Goal: Use online tool/utility: Utilize a website feature to perform a specific function

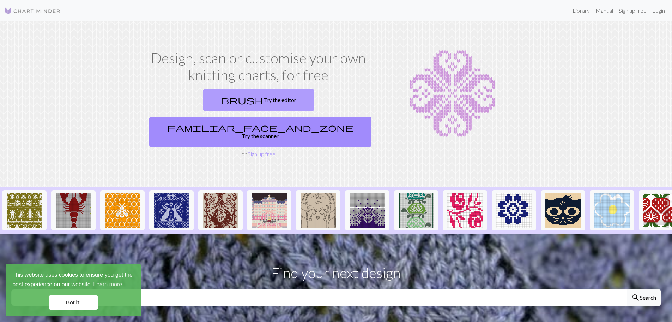
click at [203, 97] on link "brush Try the editor" at bounding box center [259, 100] width 112 height 22
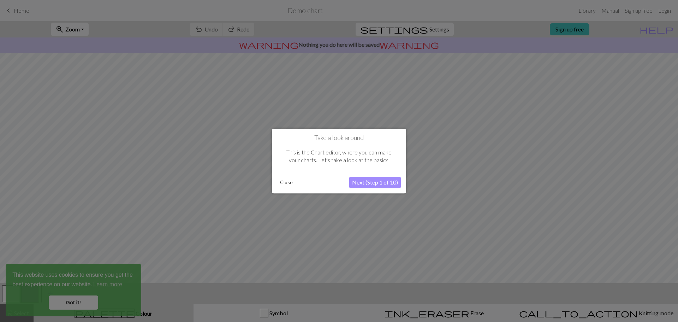
click at [385, 181] on button "Next (Step 1 of 10)" at bounding box center [375, 181] width 52 height 11
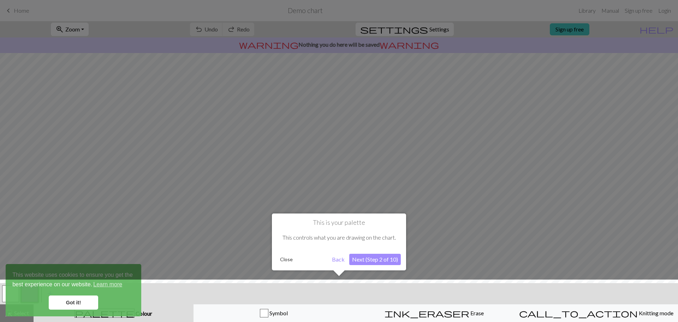
click at [377, 262] on button "Next (Step 2 of 10)" at bounding box center [375, 258] width 52 height 11
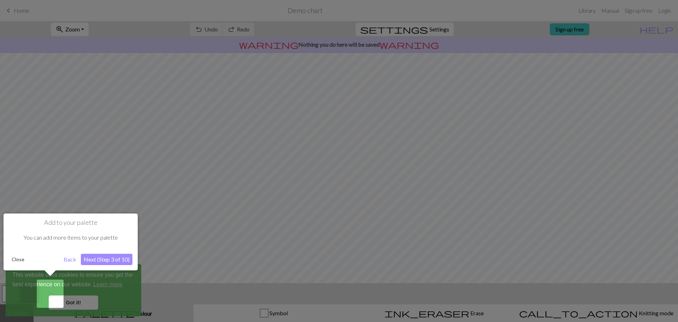
click at [113, 258] on button "Next (Step 3 of 10)" at bounding box center [107, 258] width 52 height 11
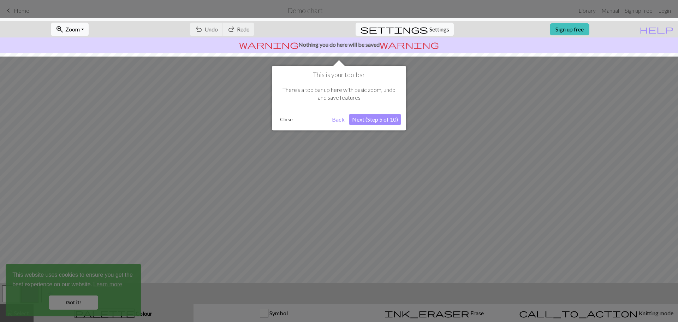
click at [385, 115] on button "Next (Step 5 of 10)" at bounding box center [375, 119] width 52 height 11
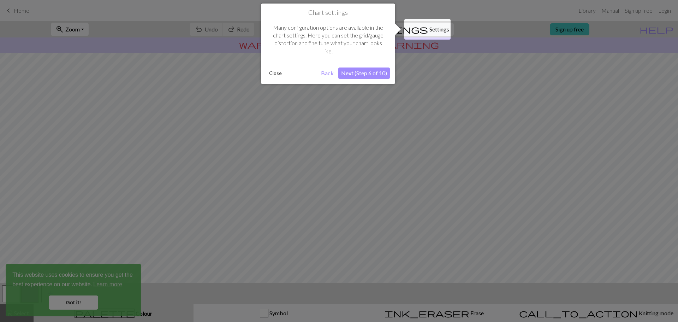
click at [369, 73] on button "Next (Step 6 of 10)" at bounding box center [364, 72] width 52 height 11
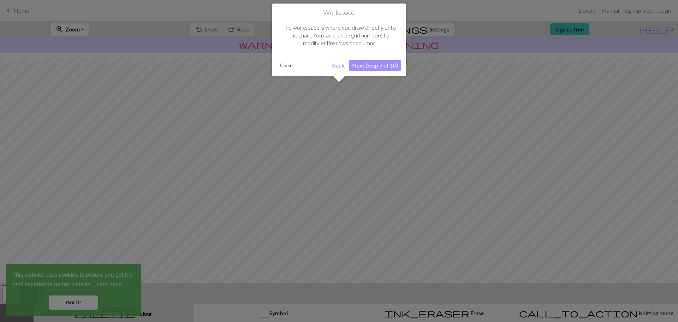
scroll to position [33, 0]
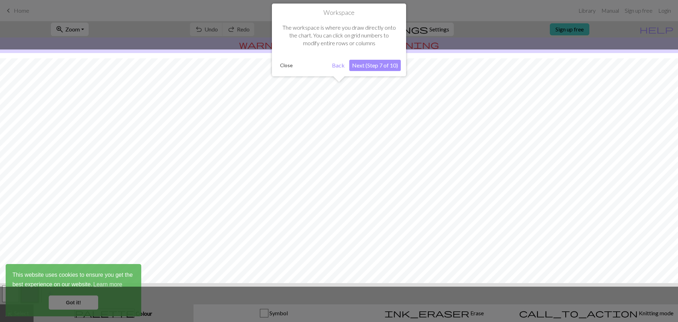
click at [369, 68] on button "Next (Step 7 of 10)" at bounding box center [375, 65] width 52 height 11
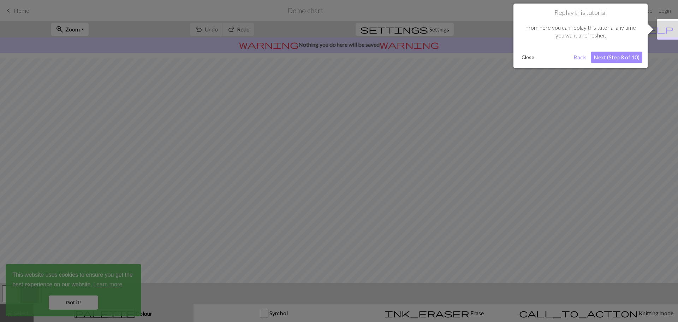
click at [618, 59] on button "Next (Step 8 of 10)" at bounding box center [617, 57] width 52 height 11
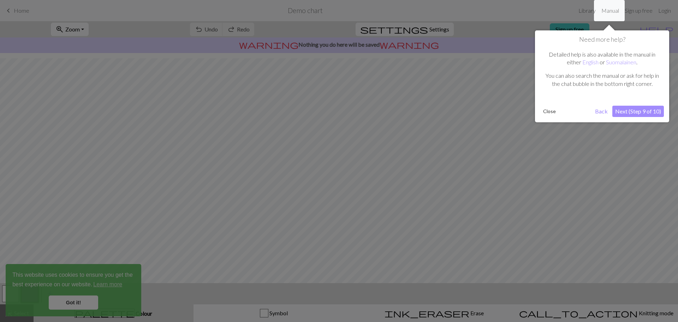
click at [634, 108] on button "Next (Step 9 of 10)" at bounding box center [638, 111] width 52 height 11
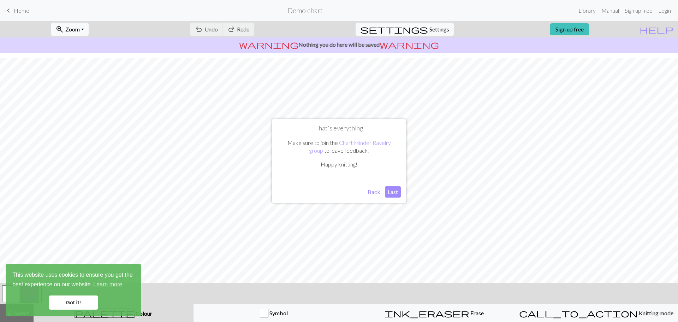
click at [391, 194] on button "Last" at bounding box center [393, 191] width 16 height 11
click at [80, 302] on link "Got it!" at bounding box center [73, 302] width 49 height 14
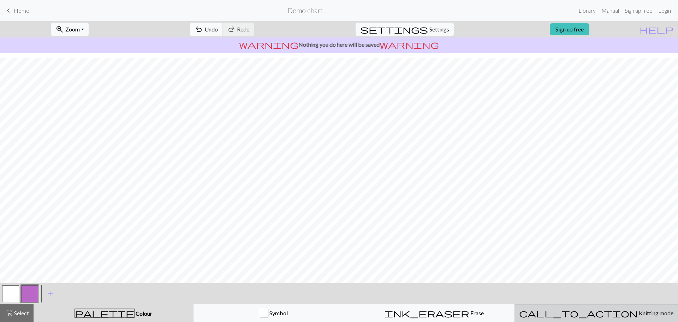
click at [637, 314] on span "Knitting mode" at bounding box center [655, 312] width 36 height 7
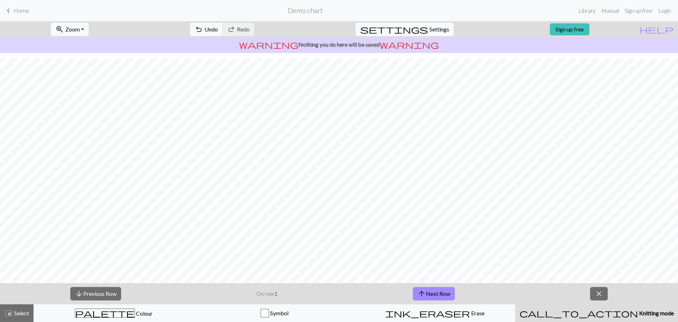
click at [638, 315] on span "Knitting mode" at bounding box center [656, 312] width 36 height 7
click at [12, 312] on span "highlight_alt" at bounding box center [9, 313] width 8 height 10
click at [438, 31] on span "Settings" at bounding box center [439, 29] width 20 height 8
select select "aran"
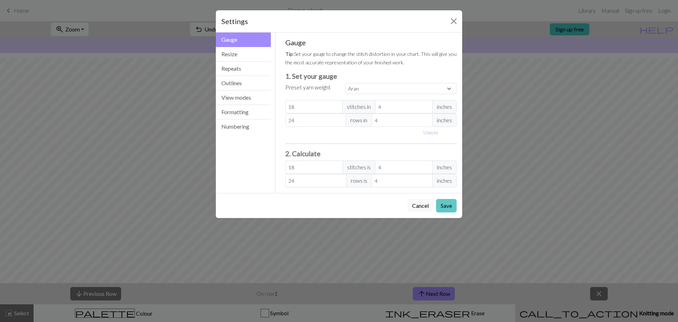
click at [446, 209] on button "Save" at bounding box center [446, 205] width 20 height 13
